Goal: Task Accomplishment & Management: Manage account settings

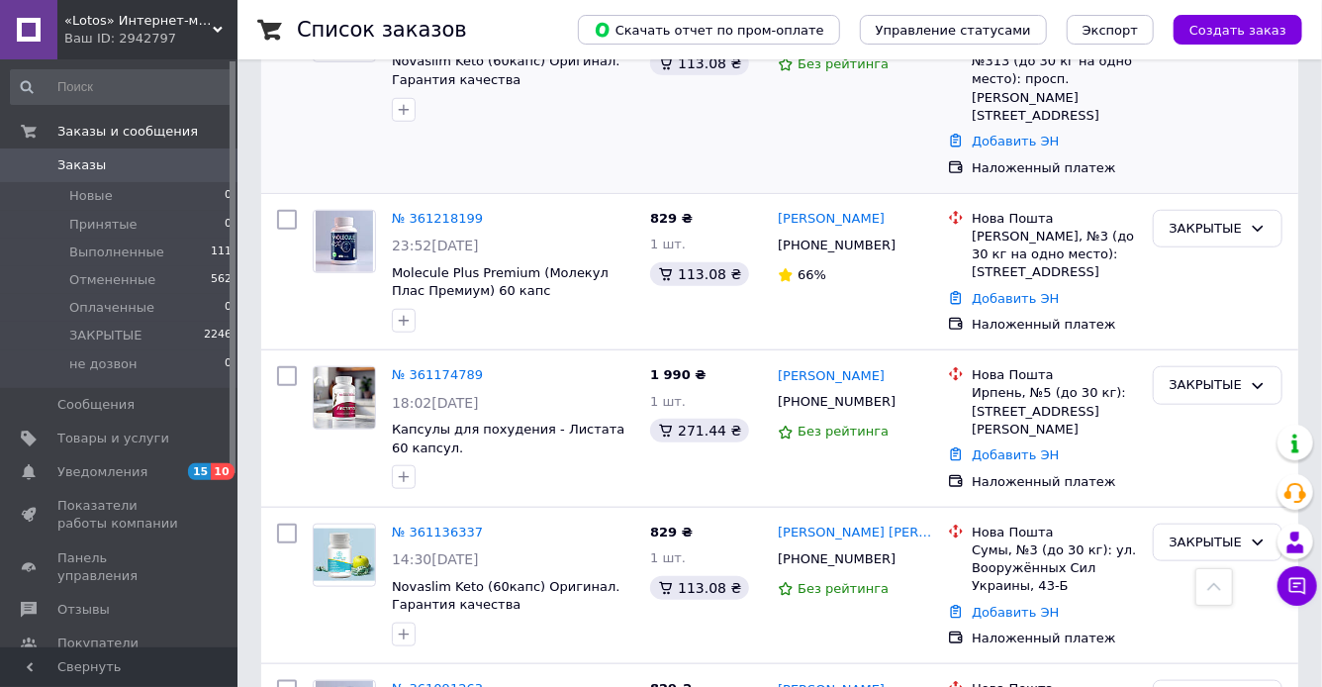
scroll to position [720, 0]
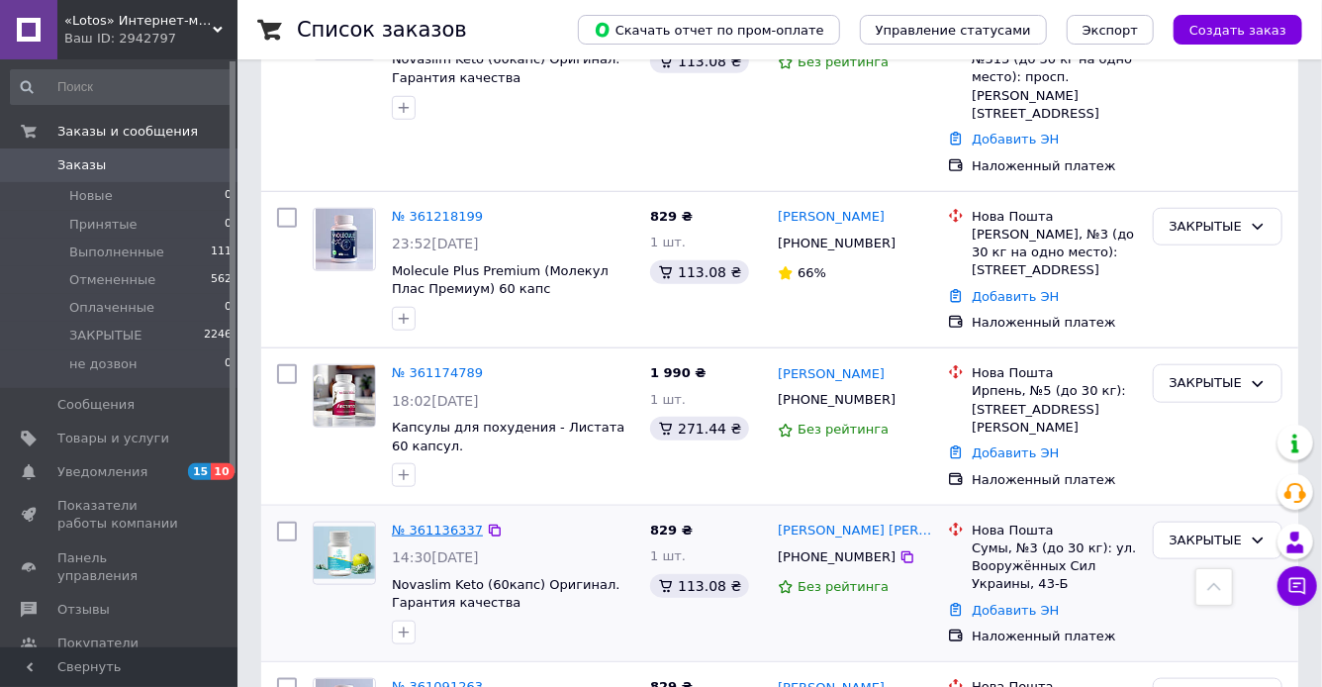
click at [423, 523] on link "№ 361136337" at bounding box center [437, 530] width 91 height 15
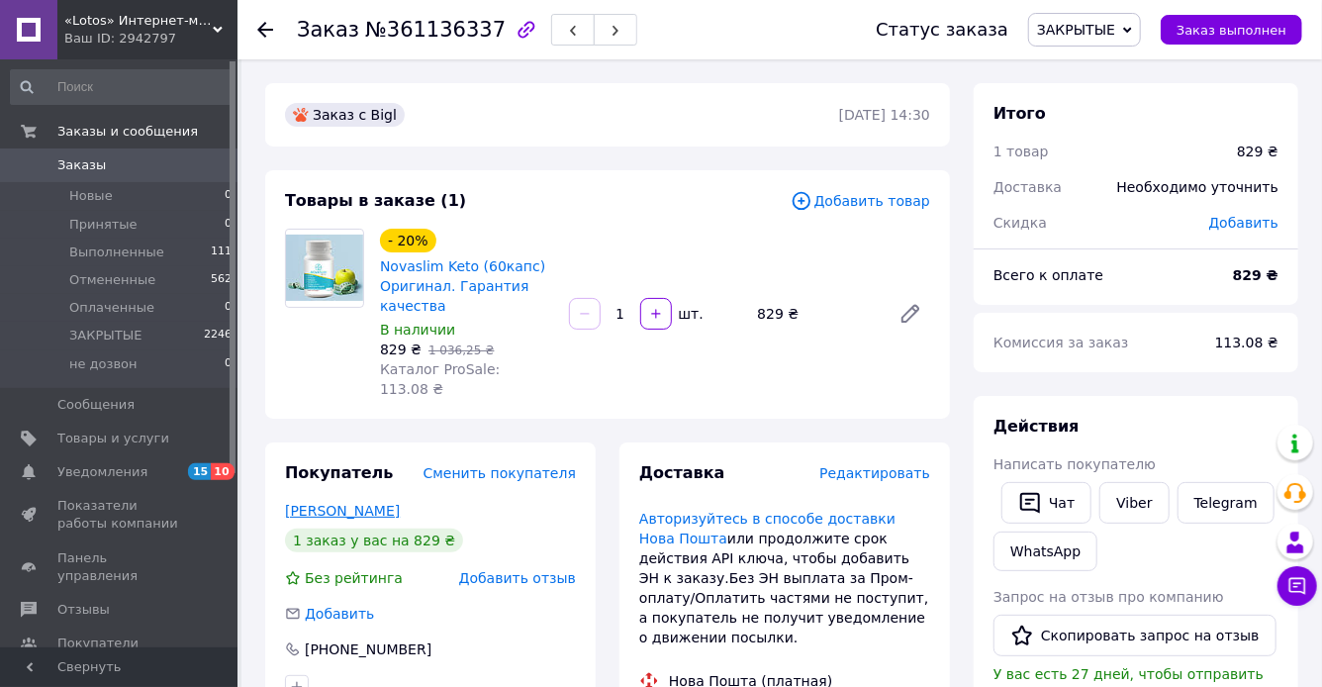
click at [357, 503] on link "[PERSON_NAME]" at bounding box center [342, 511] width 115 height 16
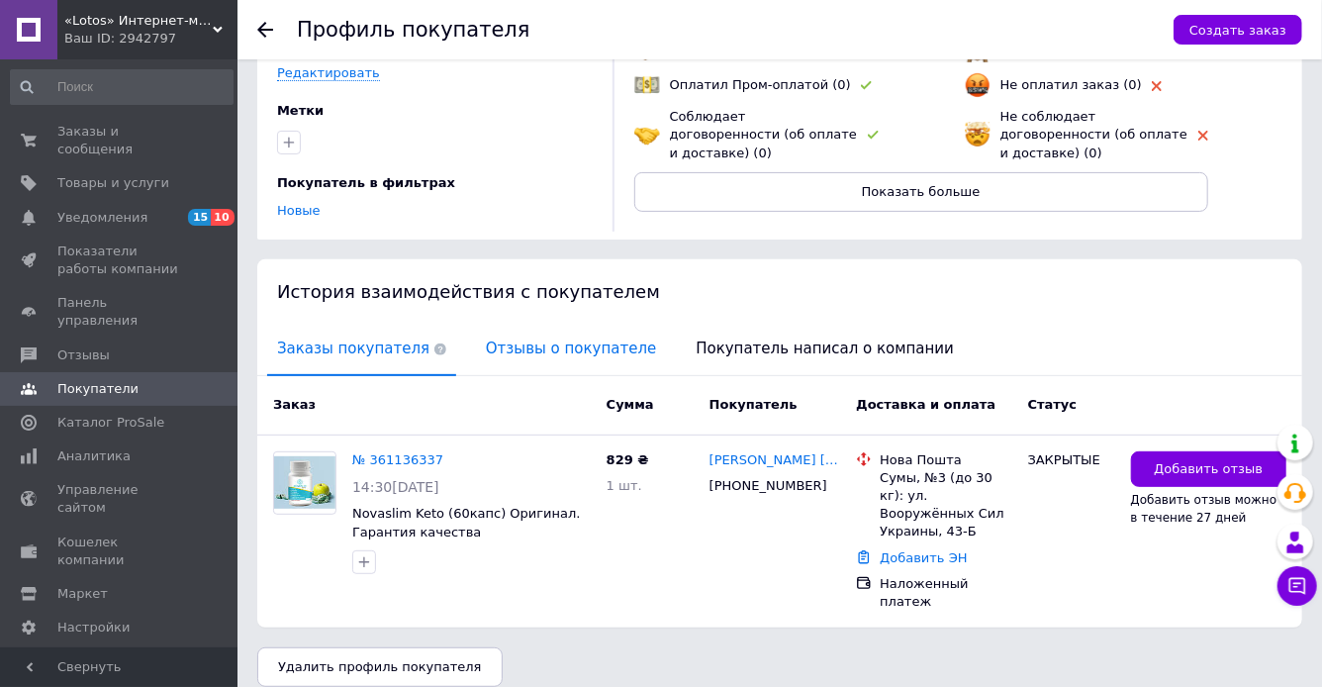
click at [522, 360] on span "Отзывы о покупателе" at bounding box center [571, 349] width 190 height 50
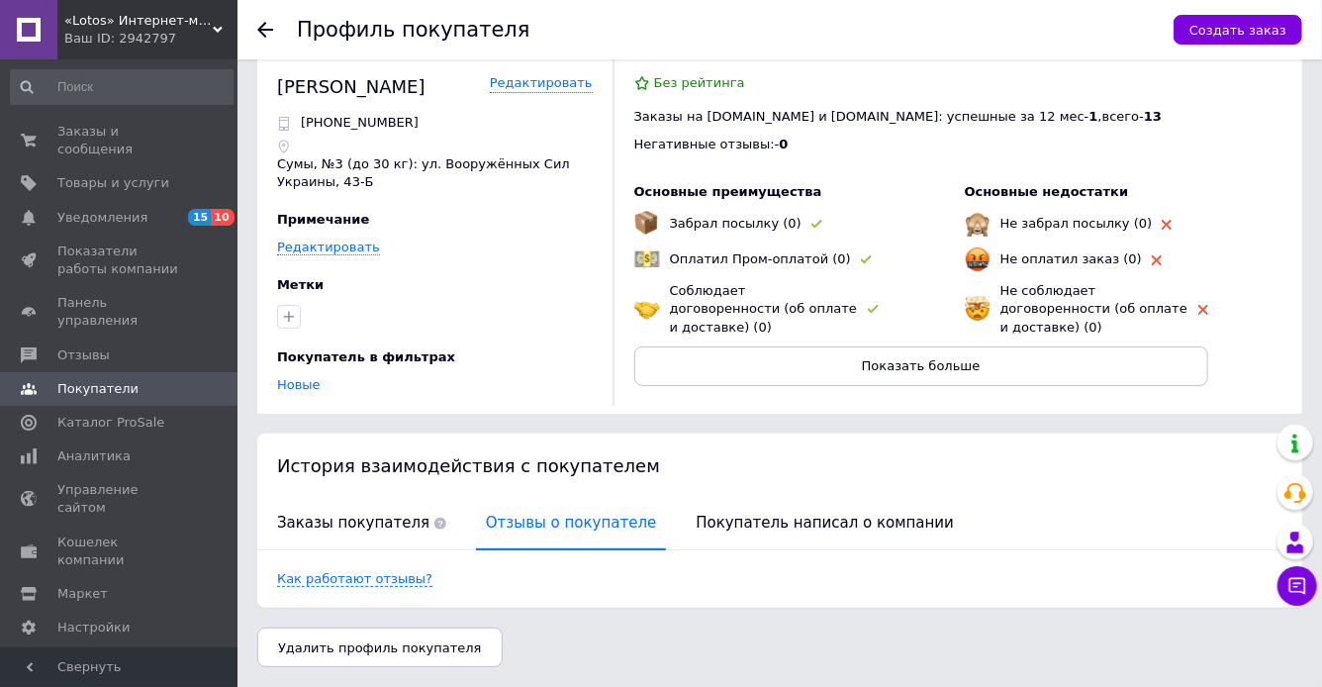
scroll to position [24, 0]
click at [79, 346] on span "Отзывы" at bounding box center [83, 355] width 52 height 18
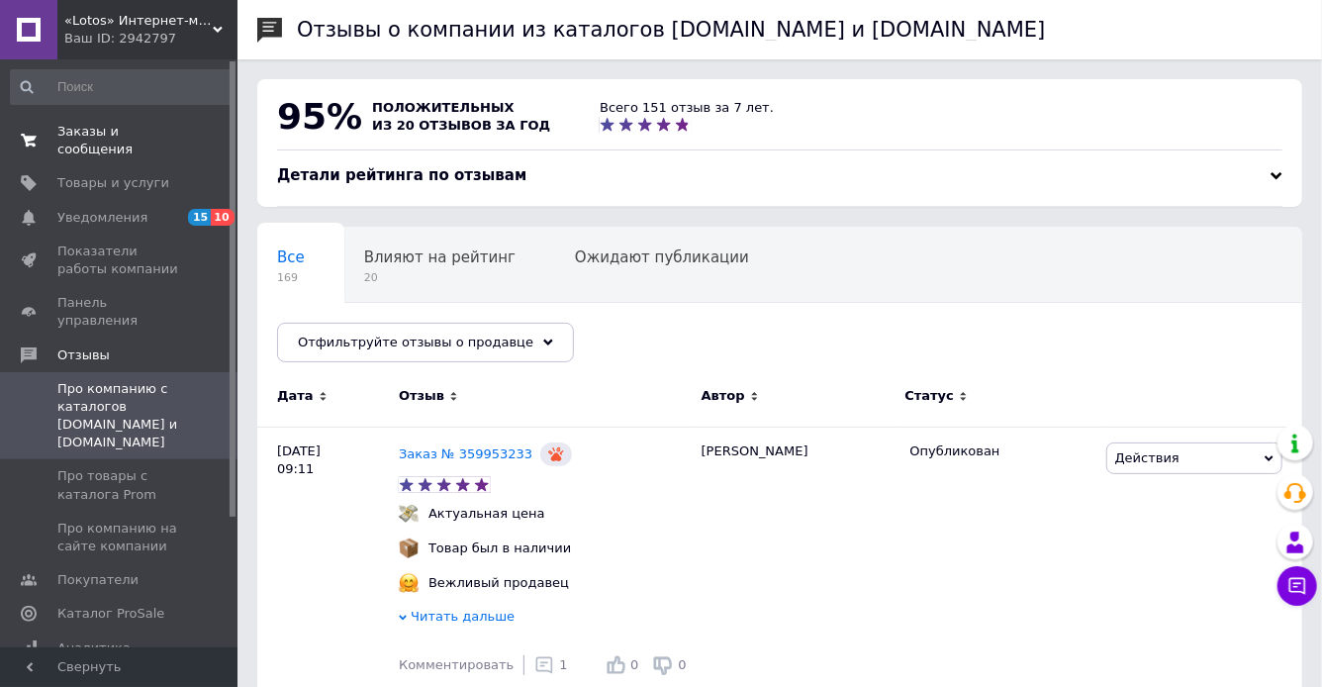
click at [78, 138] on span "Заказы и сообщения" at bounding box center [120, 141] width 126 height 36
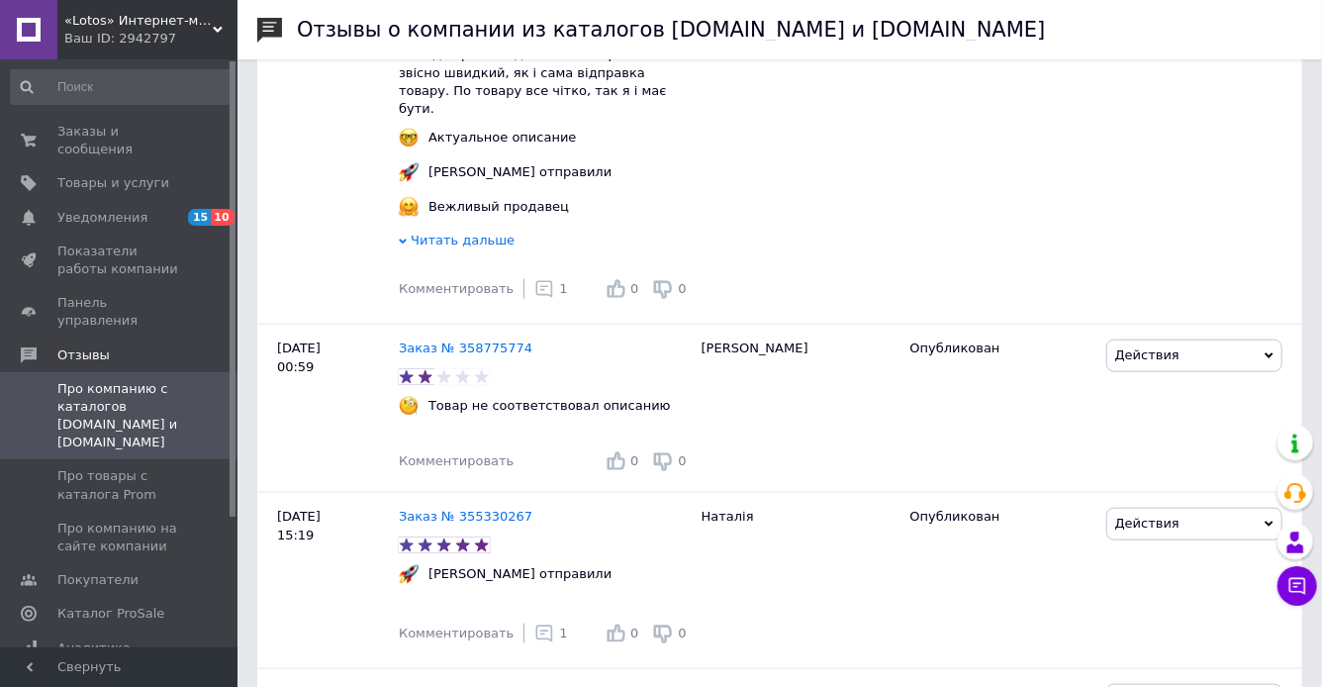
scroll to position [769, 0]
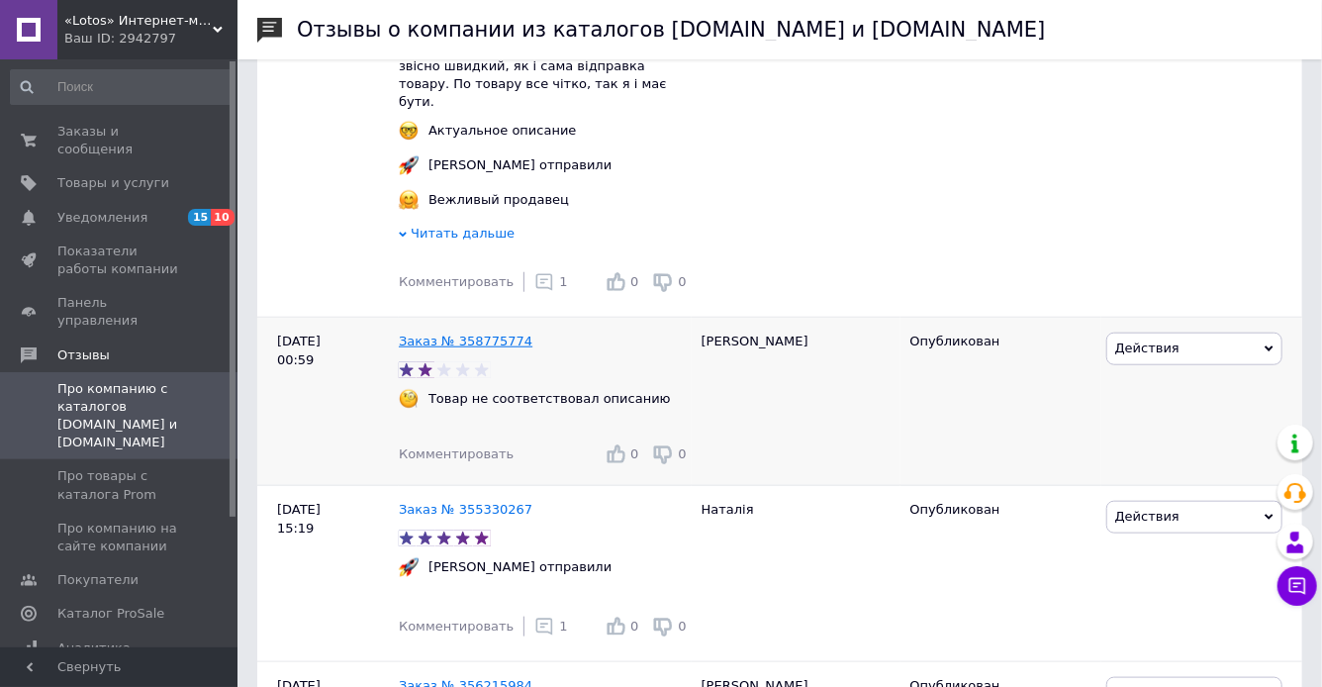
click at [457, 334] on link "Заказ № 358775774" at bounding box center [466, 341] width 134 height 15
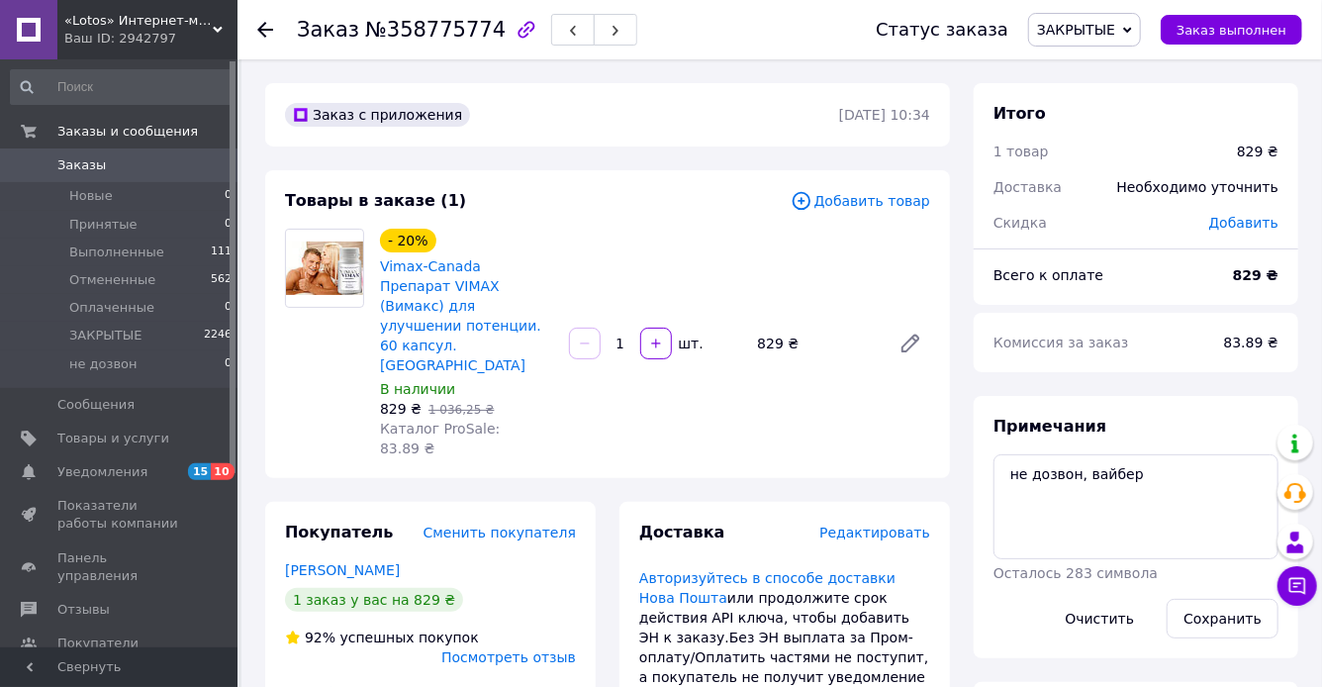
click at [67, 161] on span "Заказы" at bounding box center [81, 165] width 48 height 18
